Goal: Information Seeking & Learning: Learn about a topic

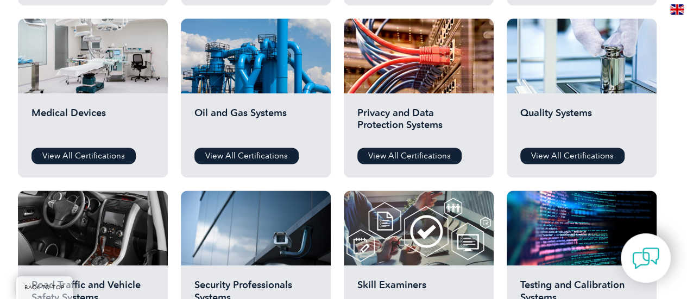
scroll to position [706, 0]
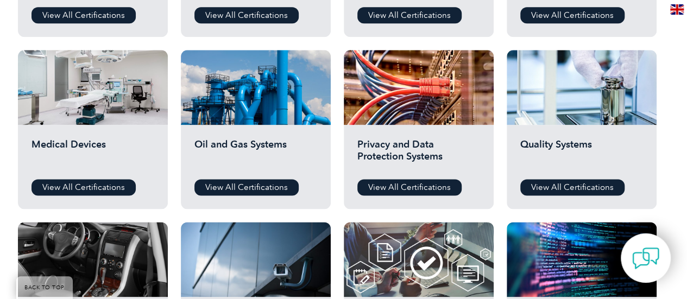
click at [588, 152] on h2 "Quality Systems" at bounding box center [581, 154] width 123 height 33
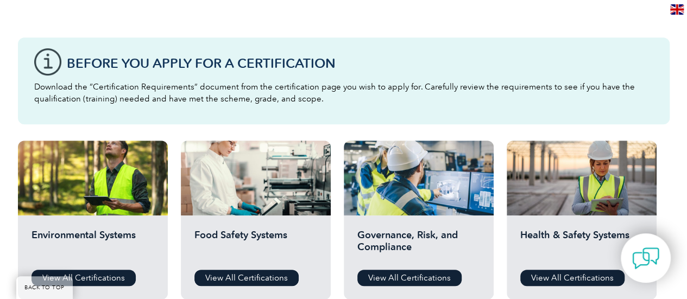
scroll to position [380, 0]
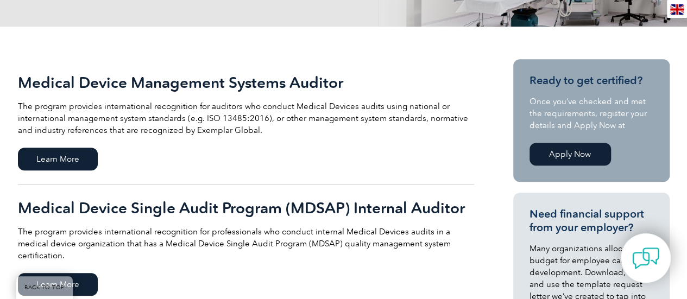
scroll to position [271, 0]
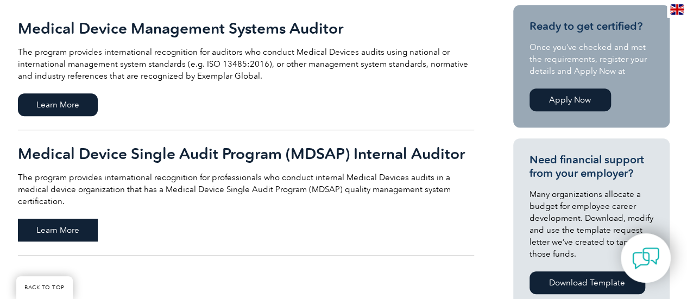
click at [82, 219] on span "Learn More" at bounding box center [58, 230] width 80 height 23
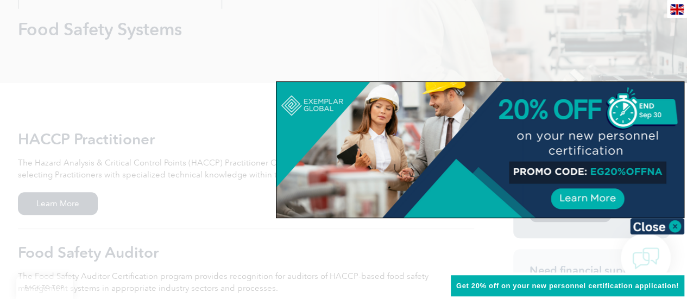
scroll to position [163, 0]
click at [654, 227] on img at bounding box center [657, 226] width 54 height 16
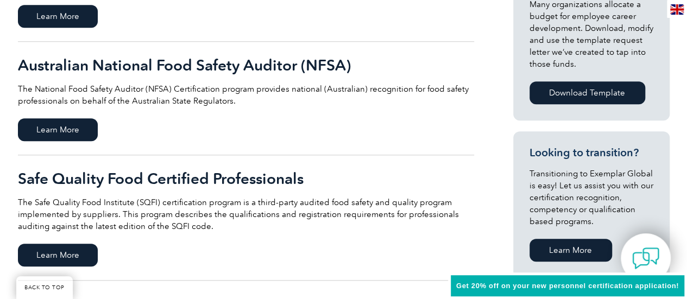
scroll to position [489, 0]
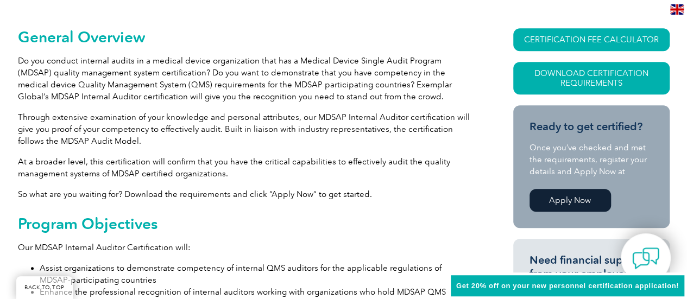
scroll to position [274, 0]
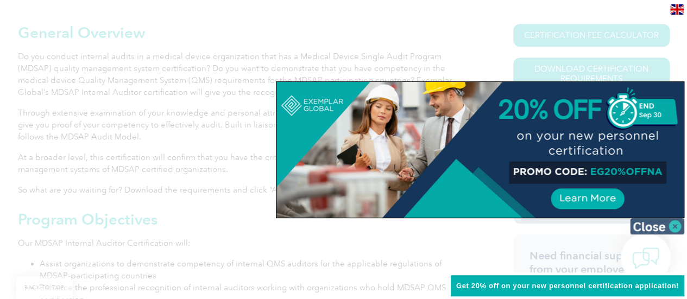
click at [647, 222] on img at bounding box center [657, 226] width 54 height 16
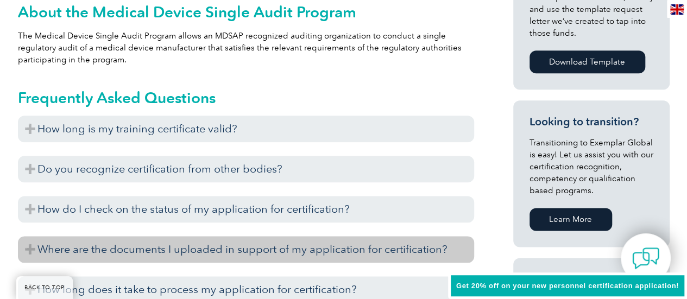
scroll to position [654, 0]
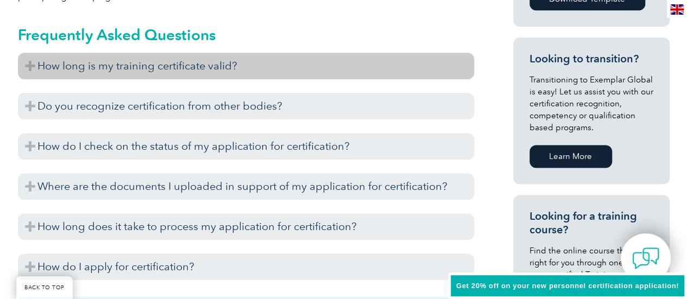
click at [251, 59] on h3 "How long is my training certificate valid?" at bounding box center [246, 66] width 456 height 27
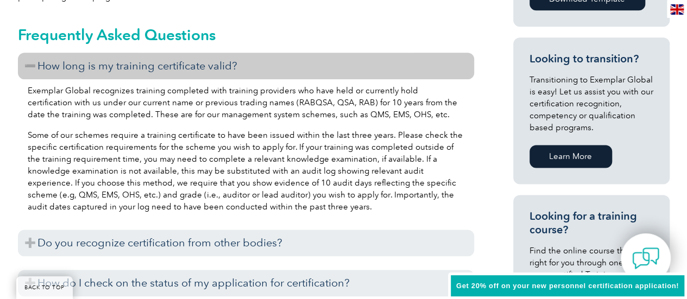
click at [251, 59] on h3 "How long is my training certificate valid?" at bounding box center [246, 66] width 456 height 27
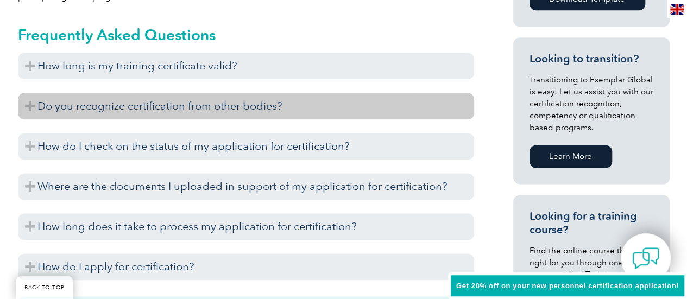
click at [265, 106] on h3 "Do you recognize certification from other bodies?" at bounding box center [246, 106] width 456 height 27
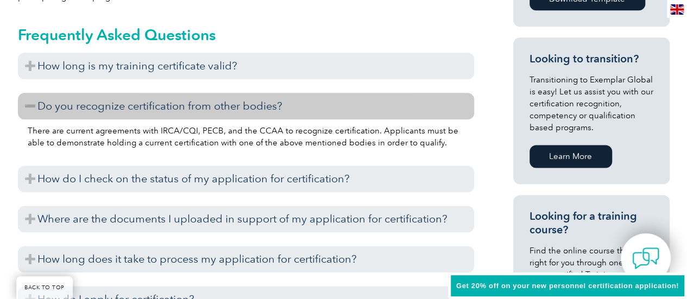
click at [265, 106] on h3 "Do you recognize certification from other bodies?" at bounding box center [246, 106] width 456 height 27
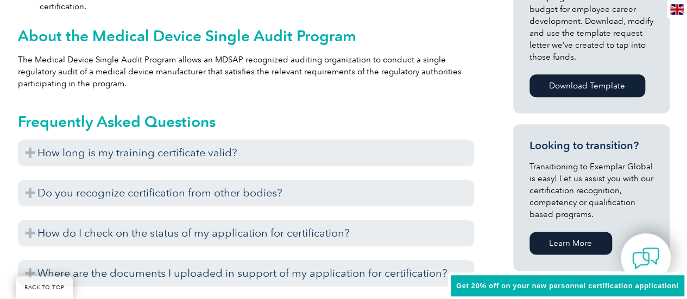
scroll to position [491, 0]
